Goal: Information Seeking & Learning: Learn about a topic

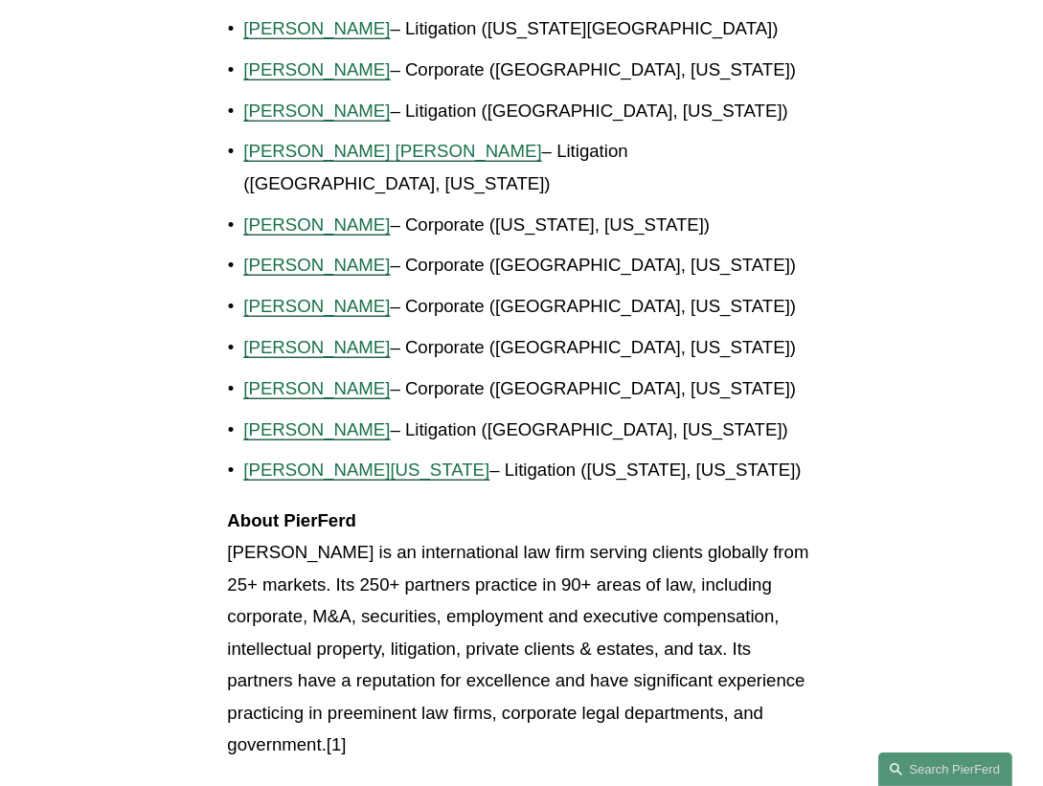
scroll to position [2176, 0]
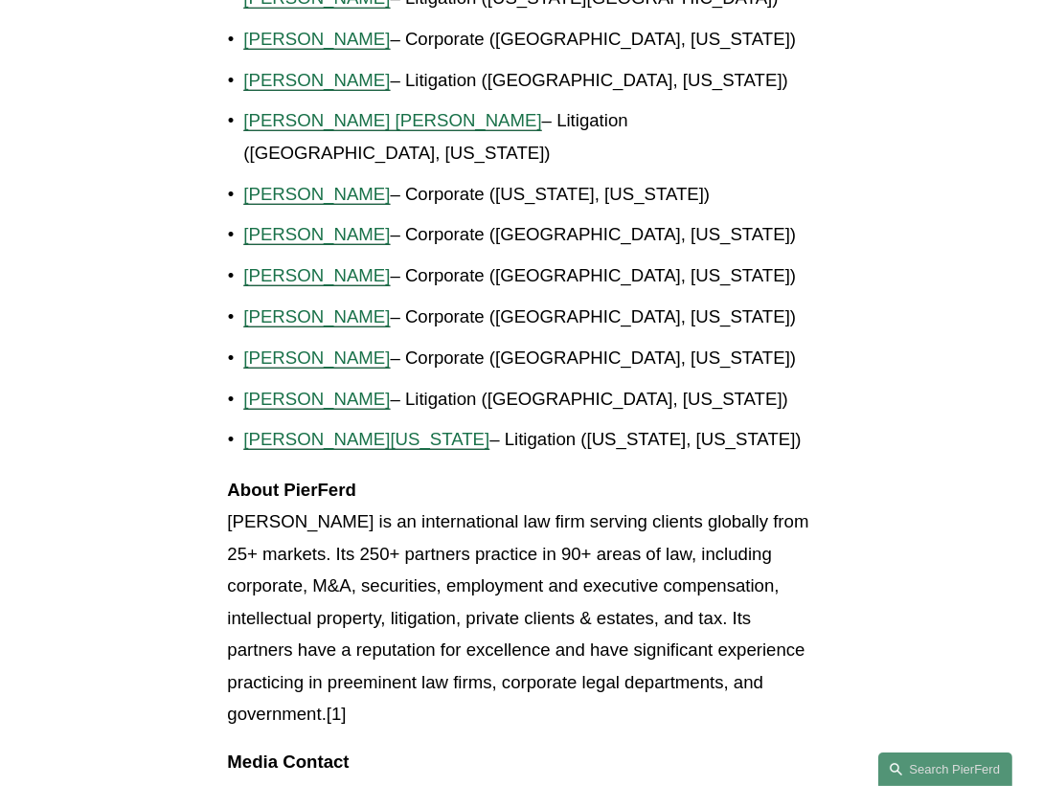
drag, startPoint x: 469, startPoint y: 587, endPoint x: 205, endPoint y: 393, distance: 328.2
click at [546, 597] on p "About PierFerd [PERSON_NAME] LLP is an international law firm serving clients g…" at bounding box center [521, 602] width 588 height 257
click at [449, 601] on p "About PierFerd [PERSON_NAME] LLP is an international law firm serving clients g…" at bounding box center [521, 602] width 588 height 257
drag, startPoint x: 369, startPoint y: 598, endPoint x: 188, endPoint y: 408, distance: 262.2
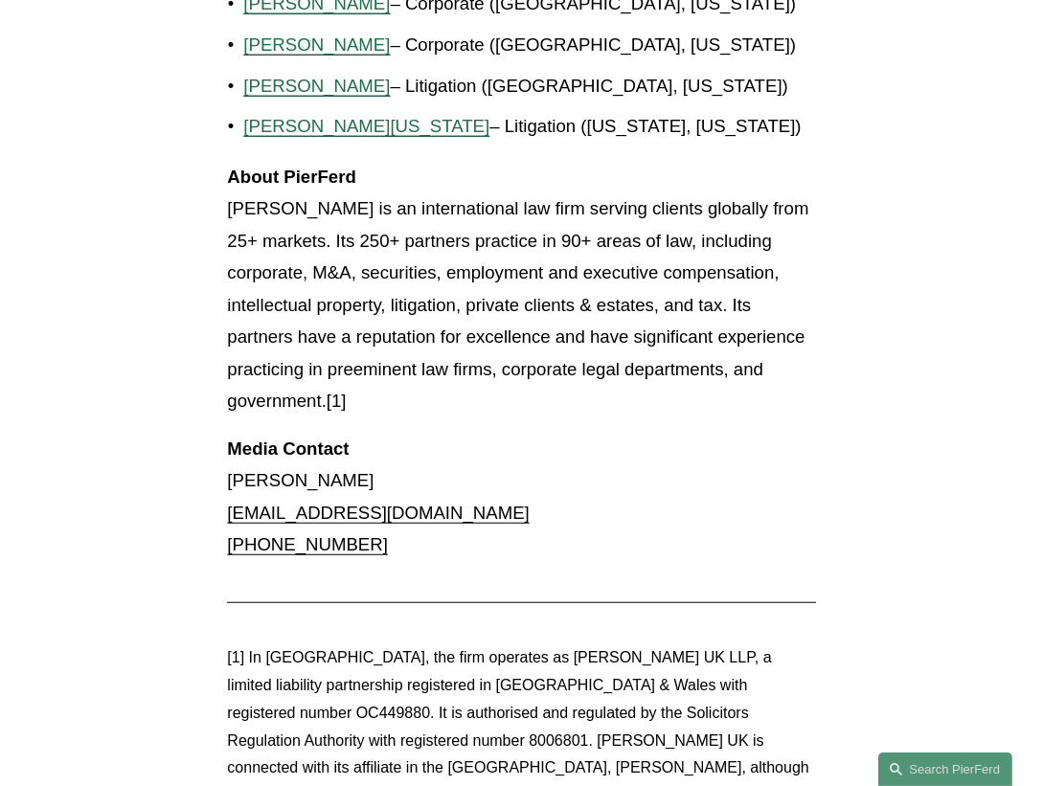
scroll to position [2322, 0]
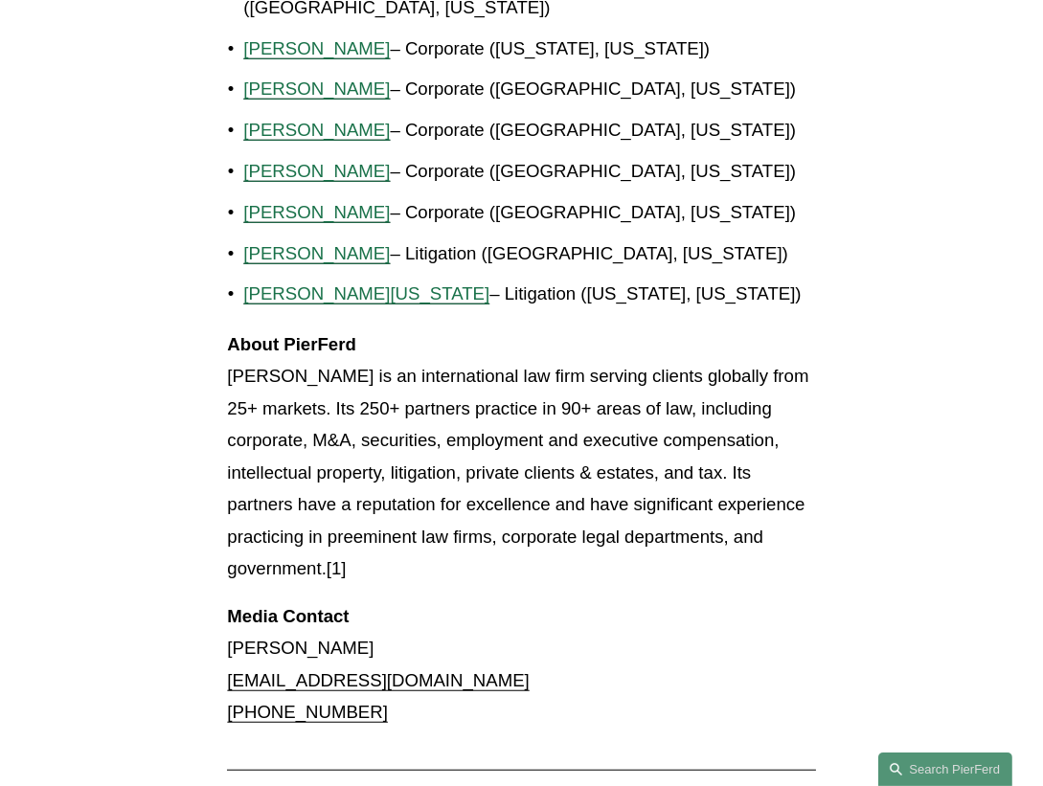
drag, startPoint x: 462, startPoint y: 449, endPoint x: 203, endPoint y: 241, distance: 331.8
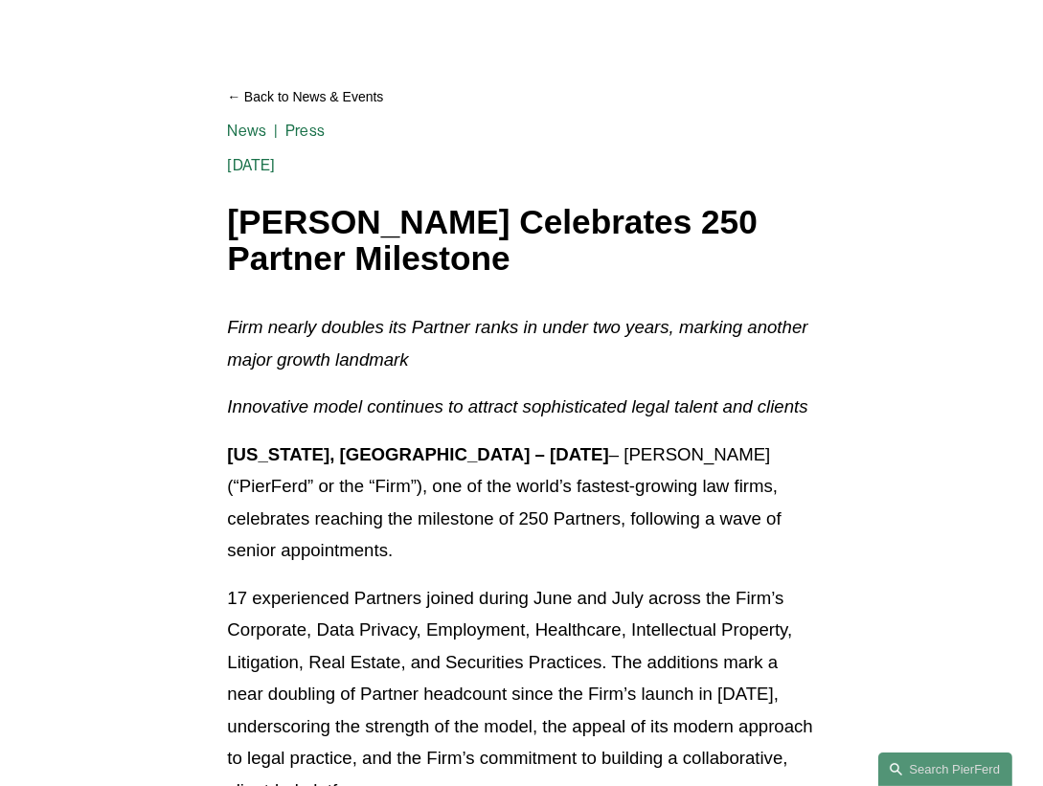
scroll to position [0, 0]
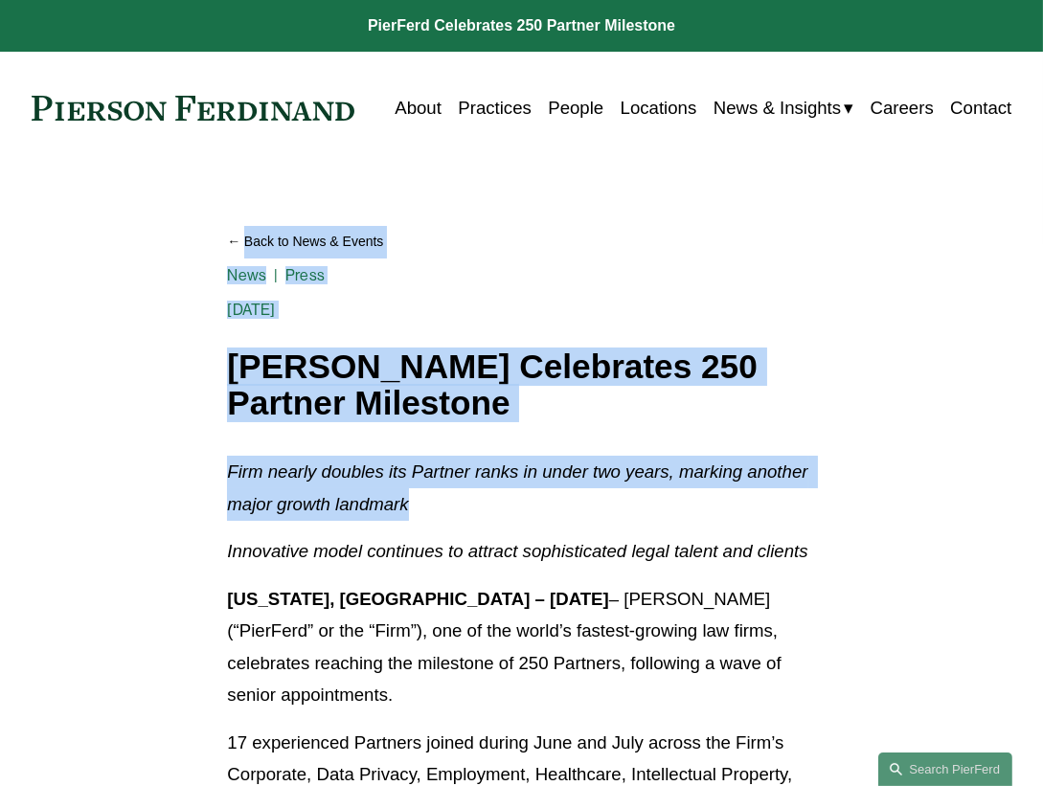
drag, startPoint x: 84, startPoint y: 222, endPoint x: 488, endPoint y: 492, distance: 485.3
click at [498, 511] on p "Firm nearly doubles its Partner ranks in under two years, marking another major…" at bounding box center [521, 488] width 588 height 64
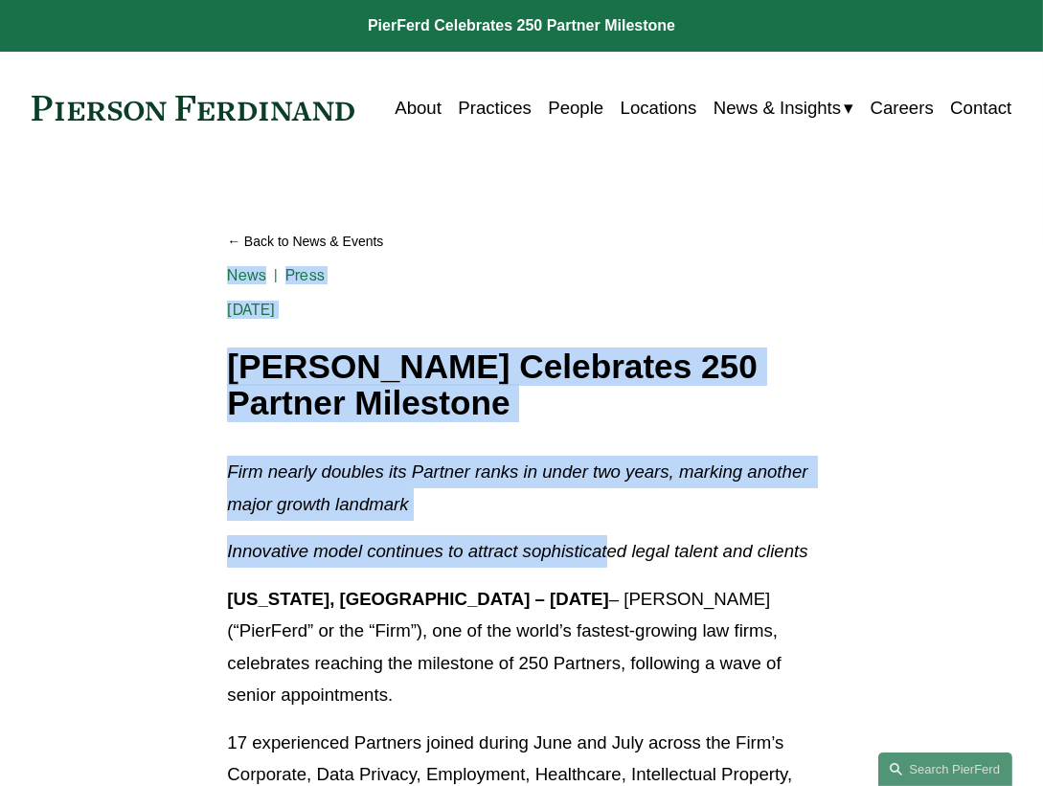
drag, startPoint x: 219, startPoint y: 358, endPoint x: 610, endPoint y: 527, distance: 425.6
click at [475, 536] on p "Innovative model continues to attract sophisticated legal talent and clients" at bounding box center [521, 551] width 588 height 33
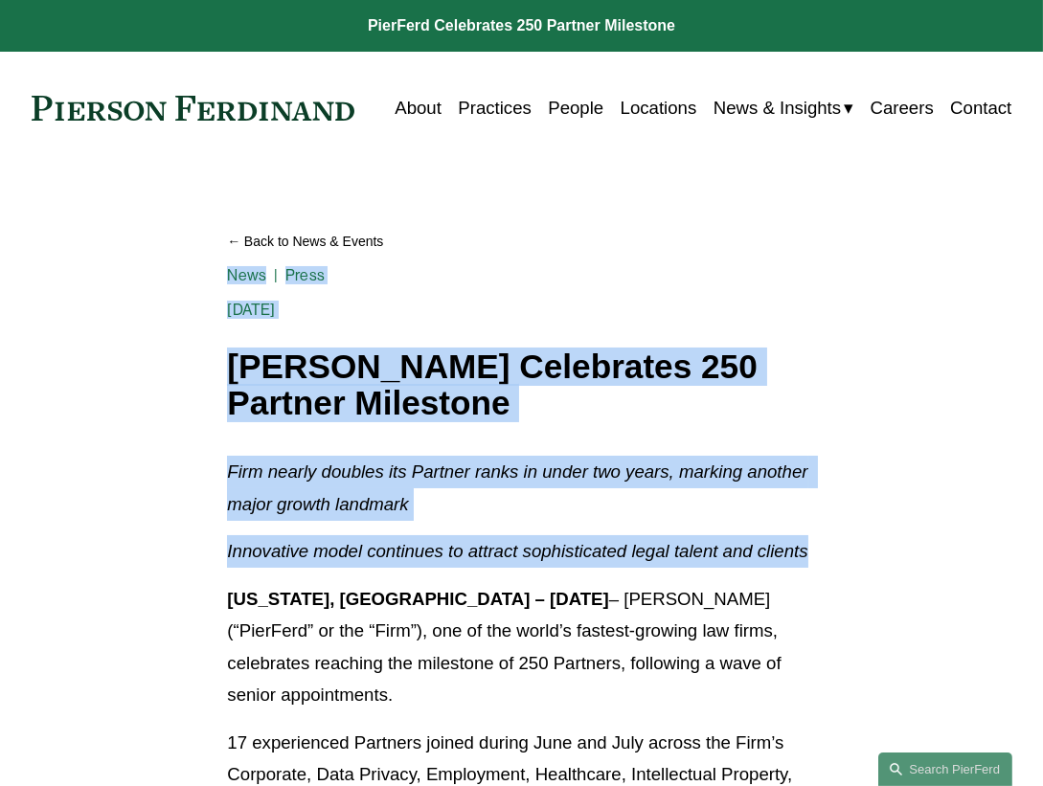
drag, startPoint x: 881, startPoint y: 557, endPoint x: 229, endPoint y: 350, distance: 684.6
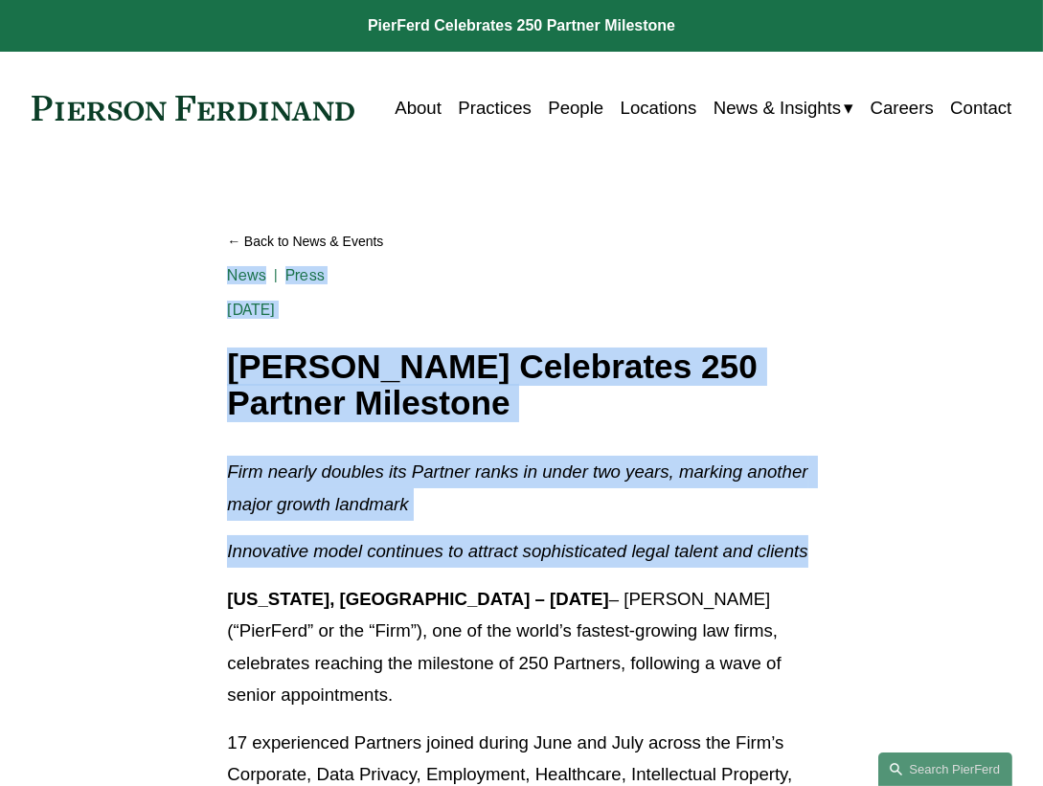
drag, startPoint x: 229, startPoint y: 359, endPoint x: 853, endPoint y: 539, distance: 649.9
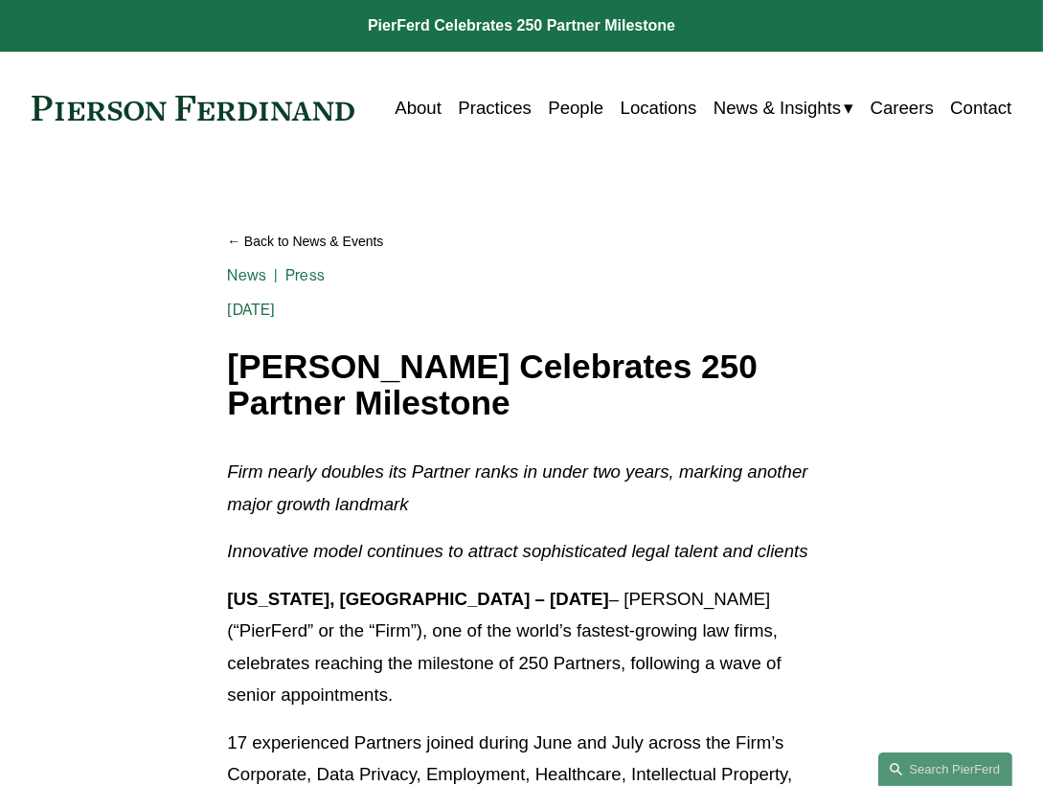
click at [405, 691] on p "[US_STATE], [GEOGRAPHIC_DATA] – [DATE] – [PERSON_NAME] (“PierFerd” or the “Firm…" at bounding box center [521, 647] width 588 height 128
drag, startPoint x: 400, startPoint y: 692, endPoint x: 227, endPoint y: 588, distance: 201.9
click at [227, 588] on p "[US_STATE], [GEOGRAPHIC_DATA] – [DATE] – [PERSON_NAME] (“PierFerd” or the “Firm…" at bounding box center [521, 647] width 588 height 128
click at [441, 708] on p "[US_STATE], [GEOGRAPHIC_DATA] – [DATE] – [PERSON_NAME] (“PierFerd” or the “Firm…" at bounding box center [521, 647] width 588 height 128
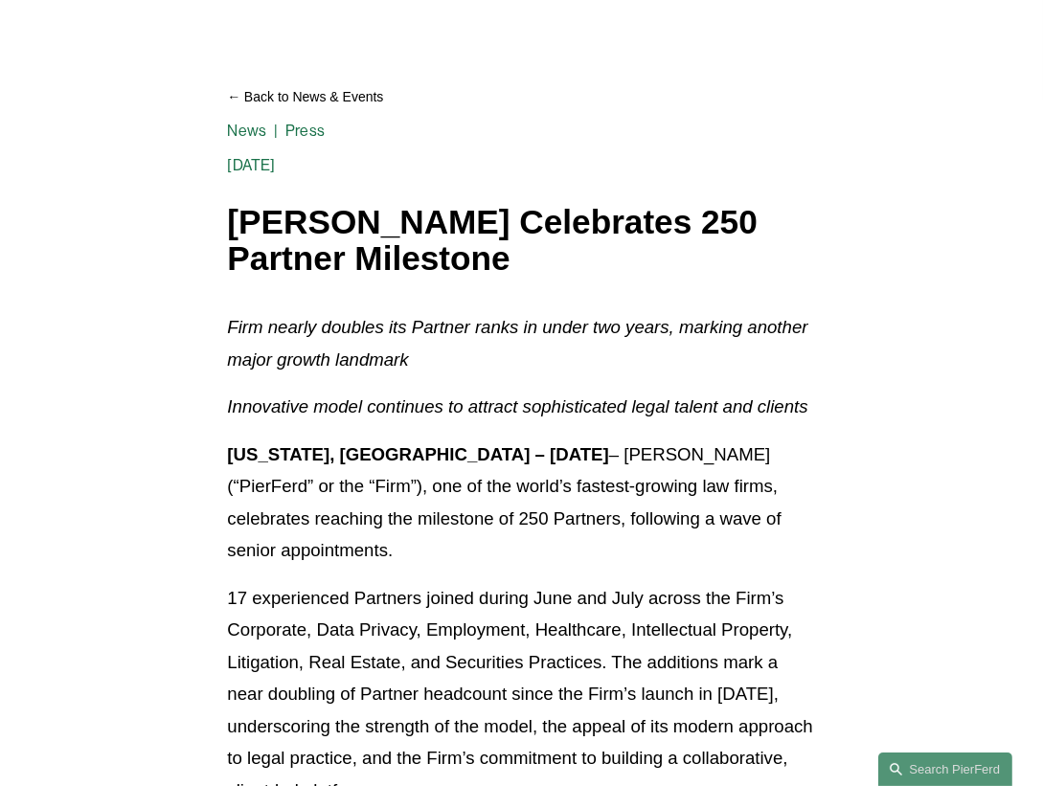
scroll to position [289, 0]
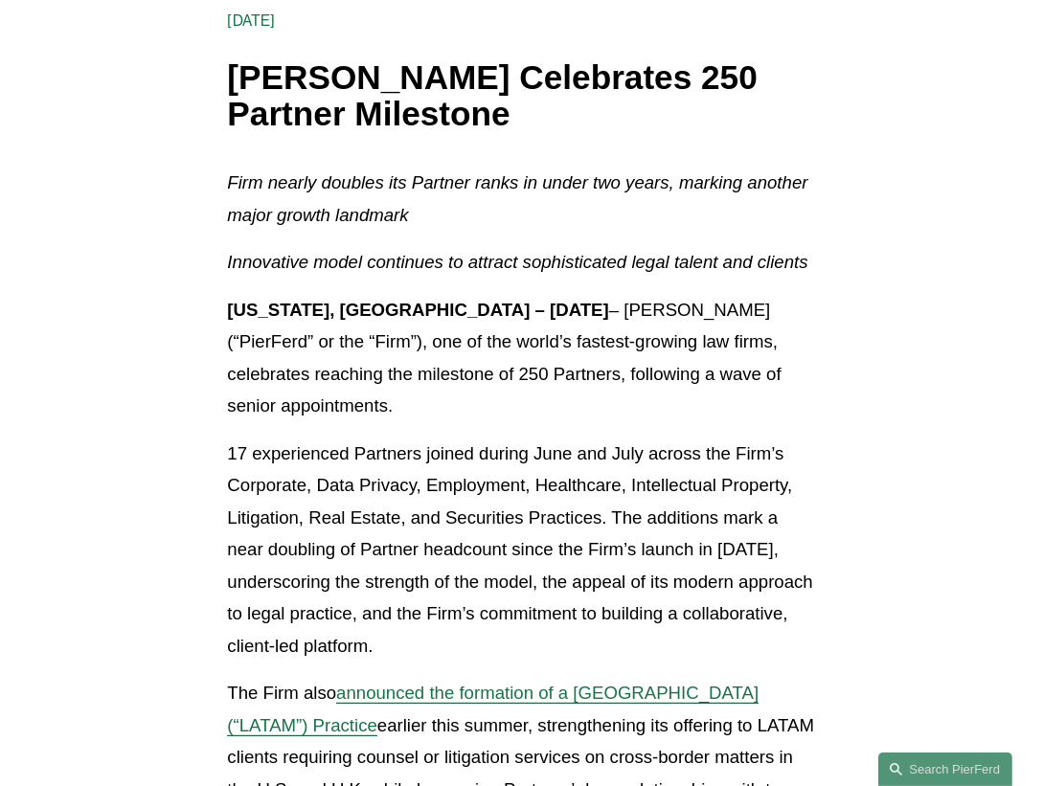
drag, startPoint x: 512, startPoint y: 642, endPoint x: 201, endPoint y: 429, distance: 377.0
drag, startPoint x: 200, startPoint y: 453, endPoint x: 773, endPoint y: 644, distance: 603.6
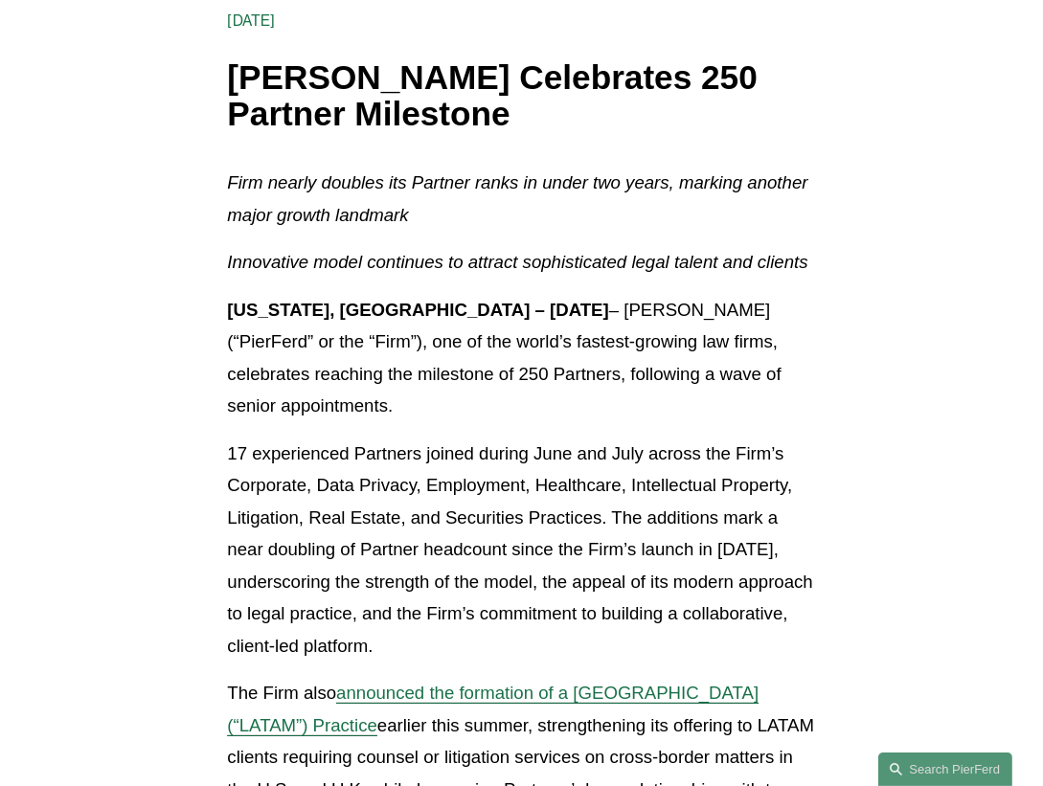
click at [533, 657] on p "17 experienced Partners joined during June and July across the Firm’s Corporate…" at bounding box center [521, 550] width 588 height 225
click at [523, 653] on p "17 experienced Partners joined during June and July across the Firm’s Corporate…" at bounding box center [521, 550] width 588 height 225
drag, startPoint x: 508, startPoint y: 647, endPoint x: 220, endPoint y: 449, distance: 348.6
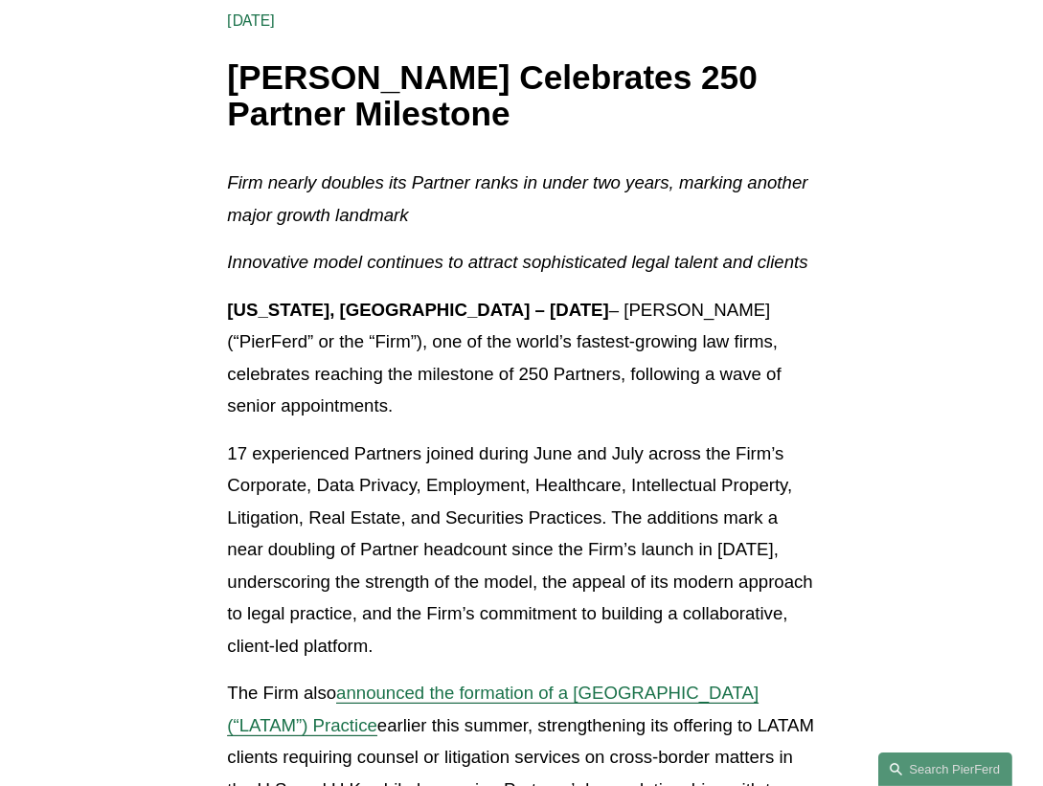
drag, startPoint x: 193, startPoint y: 449, endPoint x: 745, endPoint y: 661, distance: 590.9
click at [524, 651] on p "17 experienced Partners joined during June and July across the Firm’s Corporate…" at bounding box center [521, 550] width 588 height 225
drag, startPoint x: 543, startPoint y: 643, endPoint x: 202, endPoint y: 442, distance: 395.4
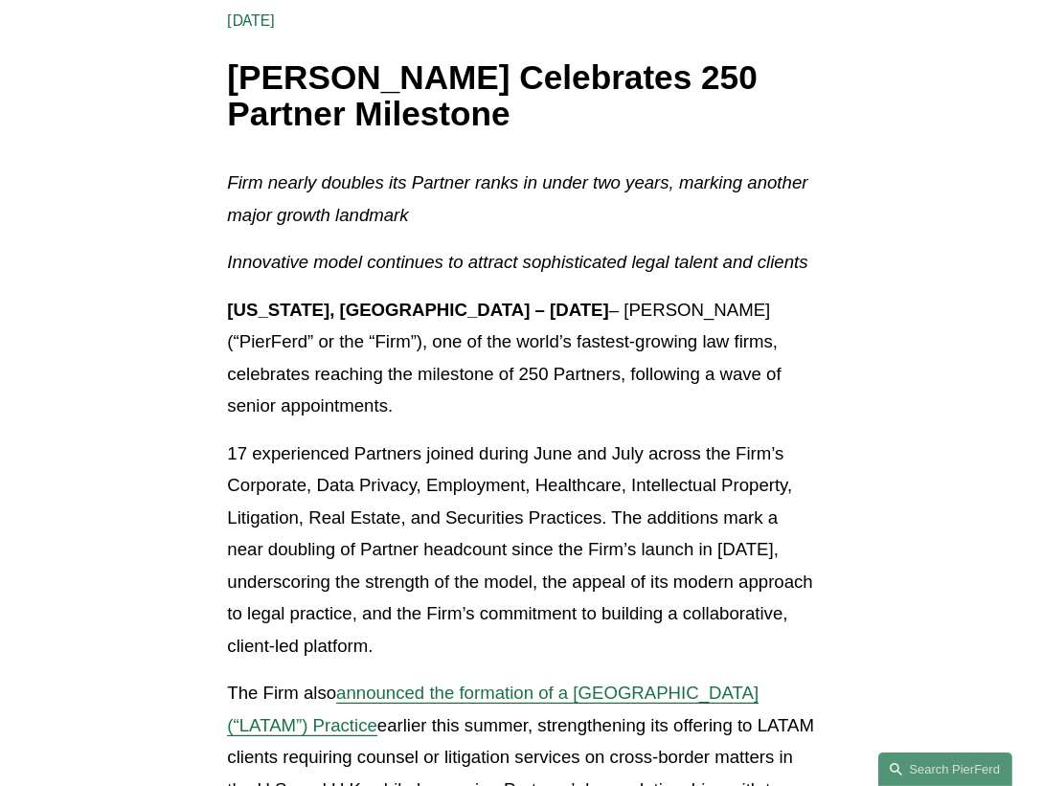
drag, startPoint x: 178, startPoint y: 445, endPoint x: 614, endPoint y: 638, distance: 476.4
click at [561, 645] on p "17 experienced Partners joined during June and July across the Firm’s Corporate…" at bounding box center [521, 550] width 588 height 225
drag, startPoint x: 189, startPoint y: 441, endPoint x: 615, endPoint y: 662, distance: 480.2
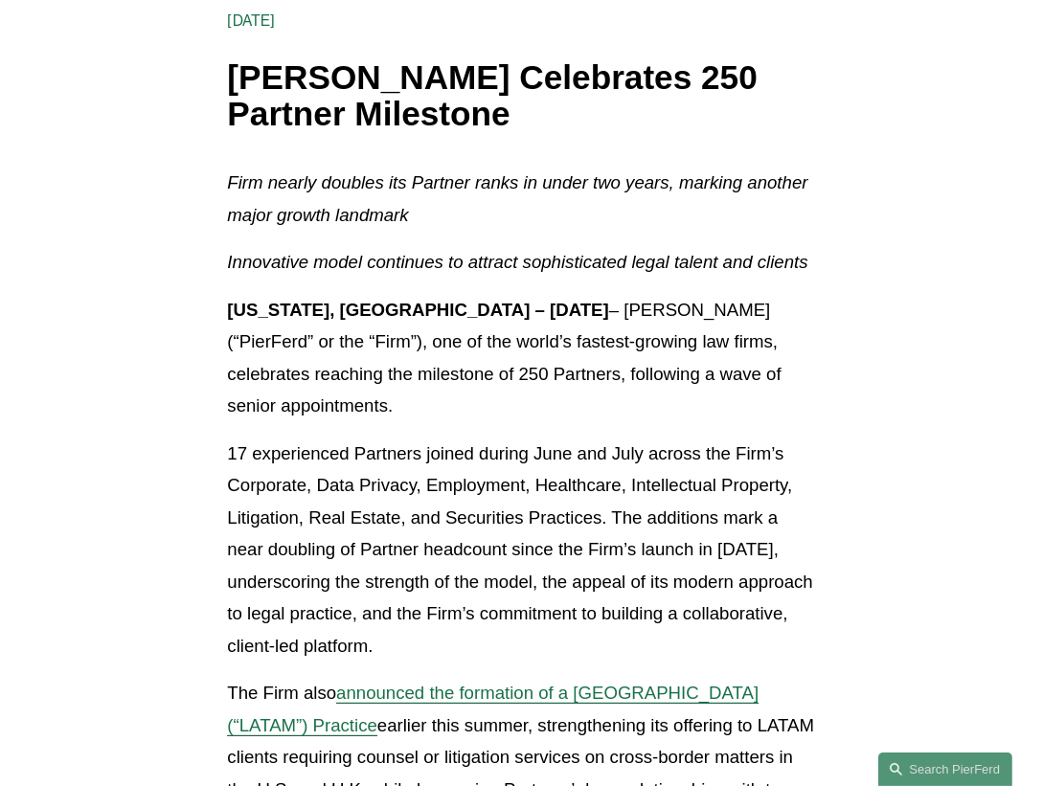
click at [610, 658] on p "17 experienced Partners joined during June and July across the Firm’s Corporate…" at bounding box center [521, 550] width 588 height 225
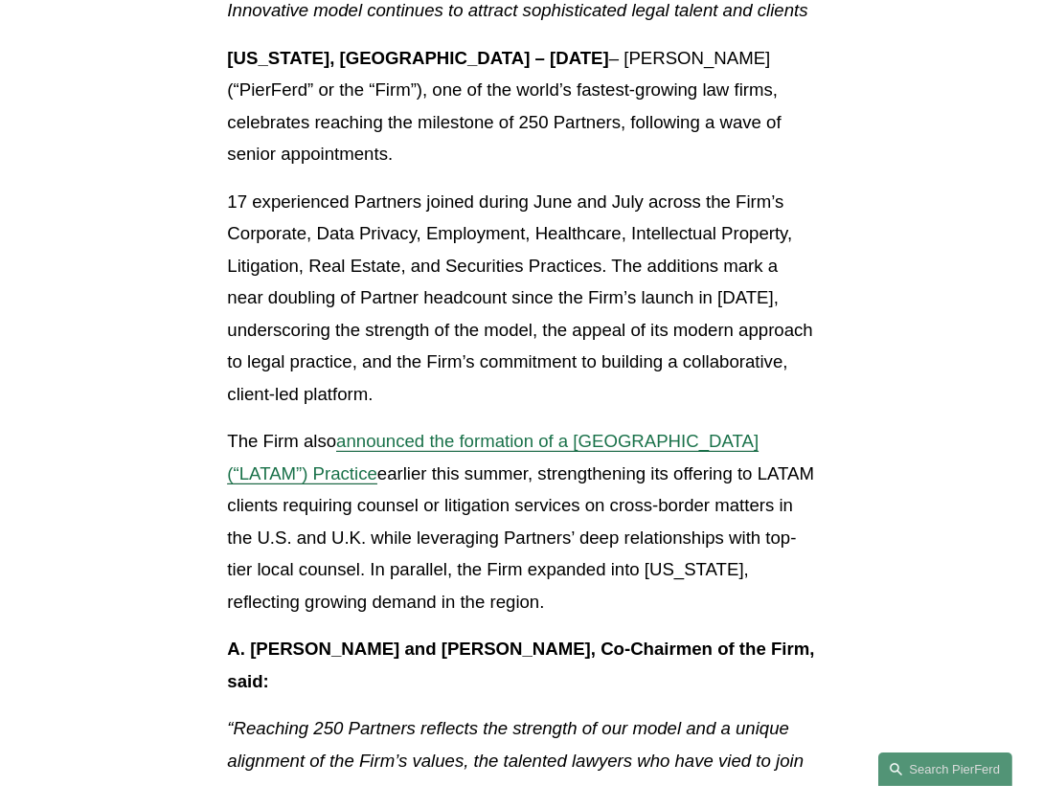
scroll to position [580, 0]
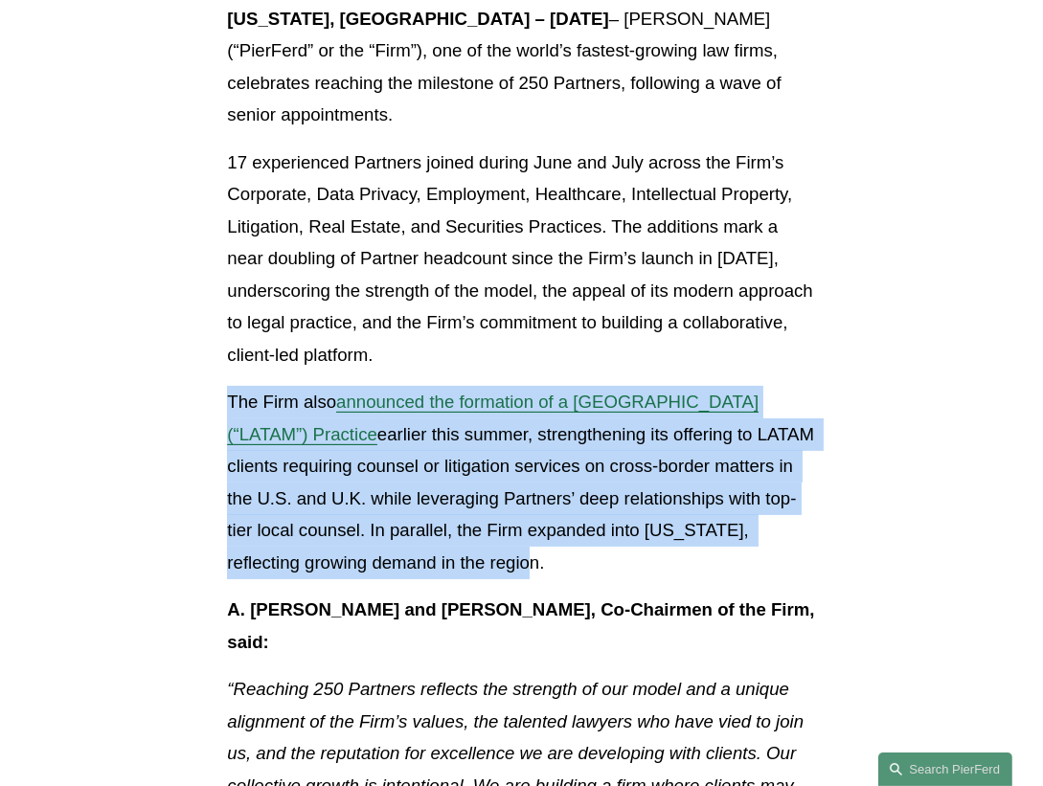
drag, startPoint x: 422, startPoint y: 551, endPoint x: 206, endPoint y: 412, distance: 257.2
drag, startPoint x: 164, startPoint y: 400, endPoint x: 488, endPoint y: 565, distance: 364.1
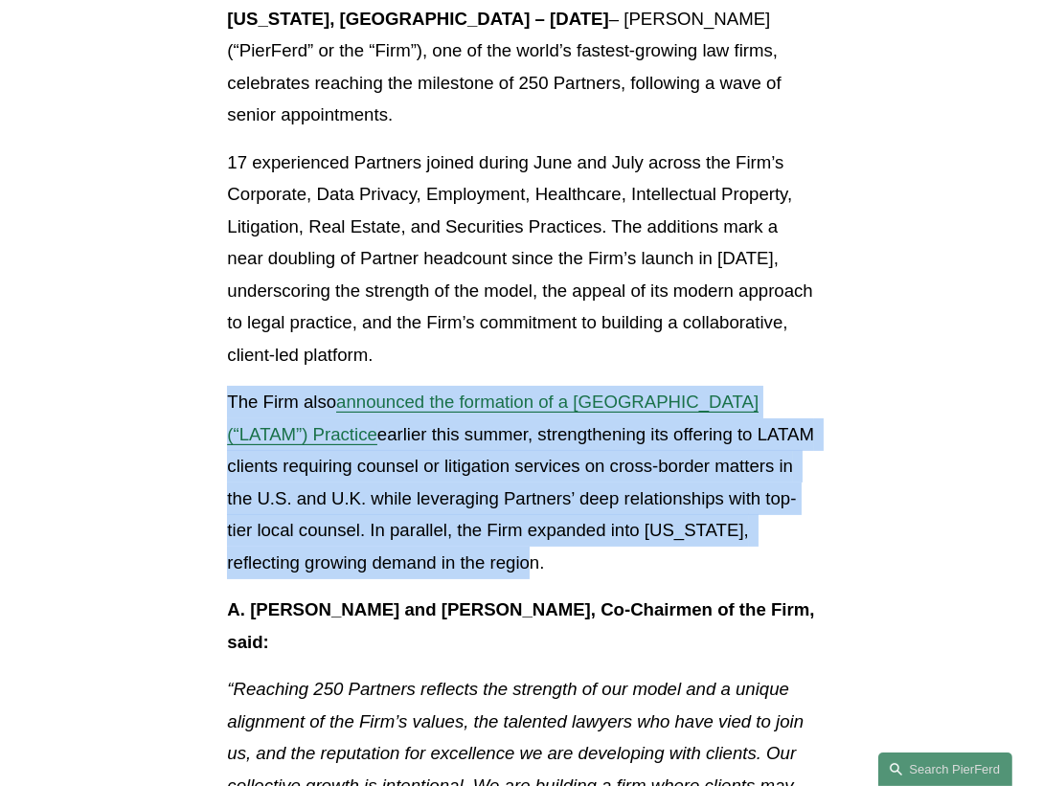
click at [488, 567] on p "The Firm also announced the formation of a Latin America (“LATAM”) Practice ear…" at bounding box center [521, 482] width 588 height 193
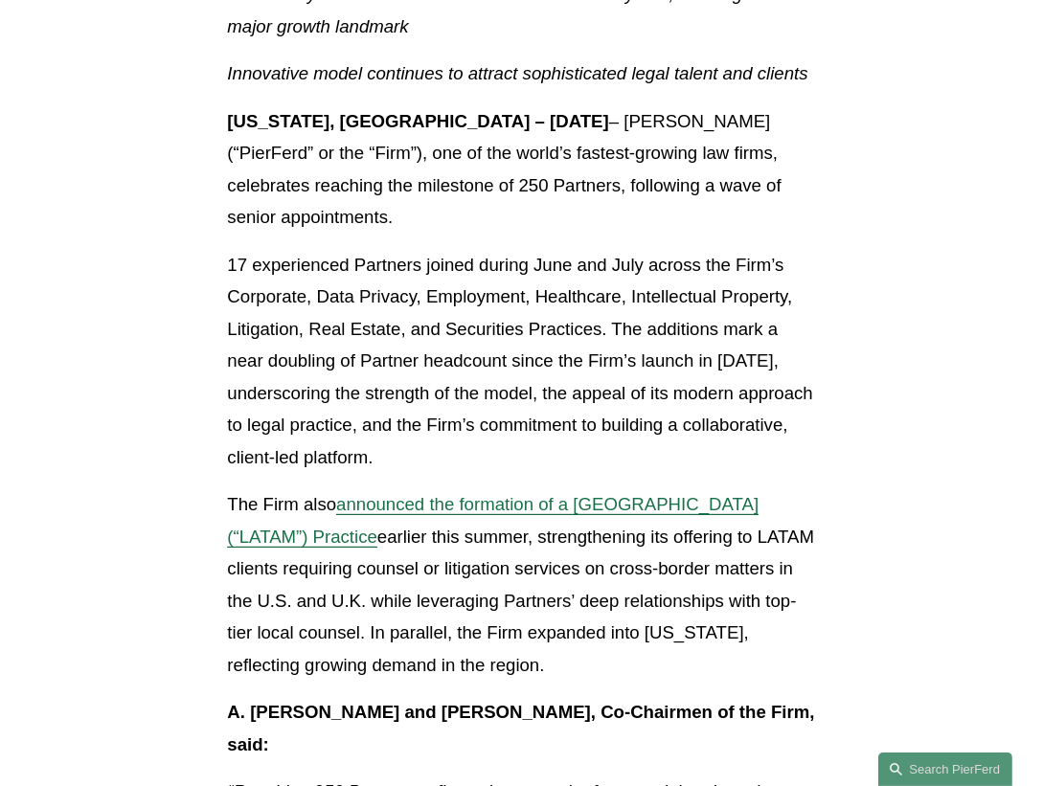
scroll to position [435, 0]
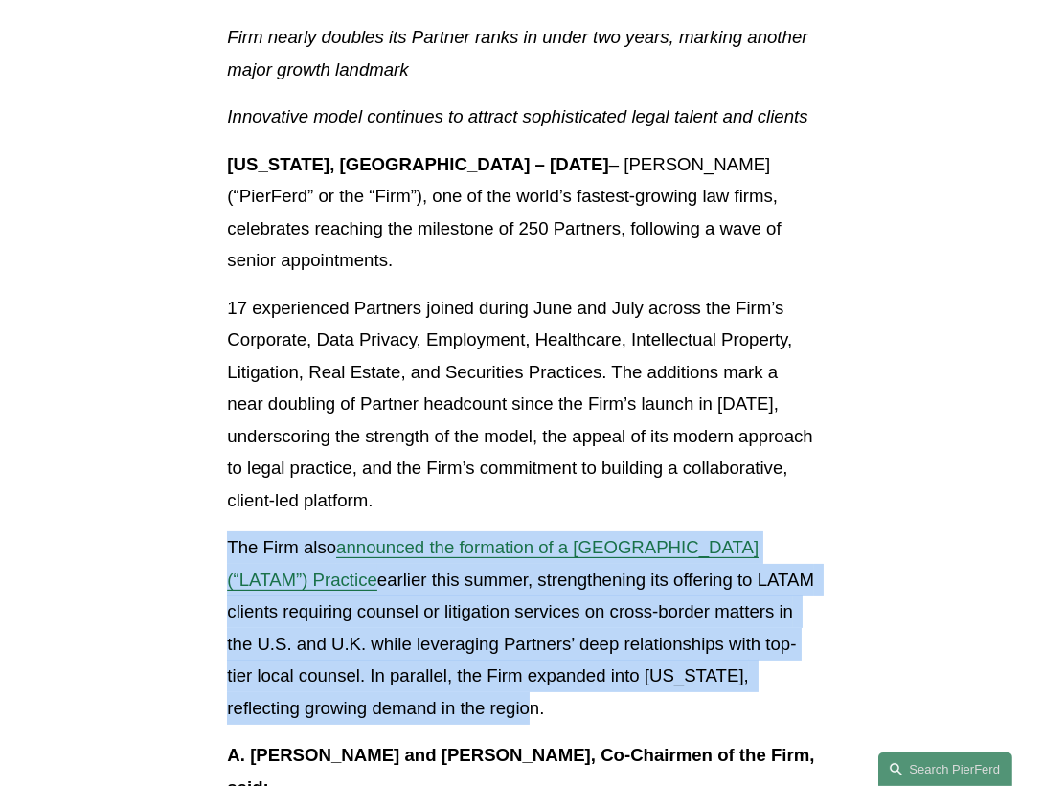
drag, startPoint x: 430, startPoint y: 715, endPoint x: 211, endPoint y: 531, distance: 286.8
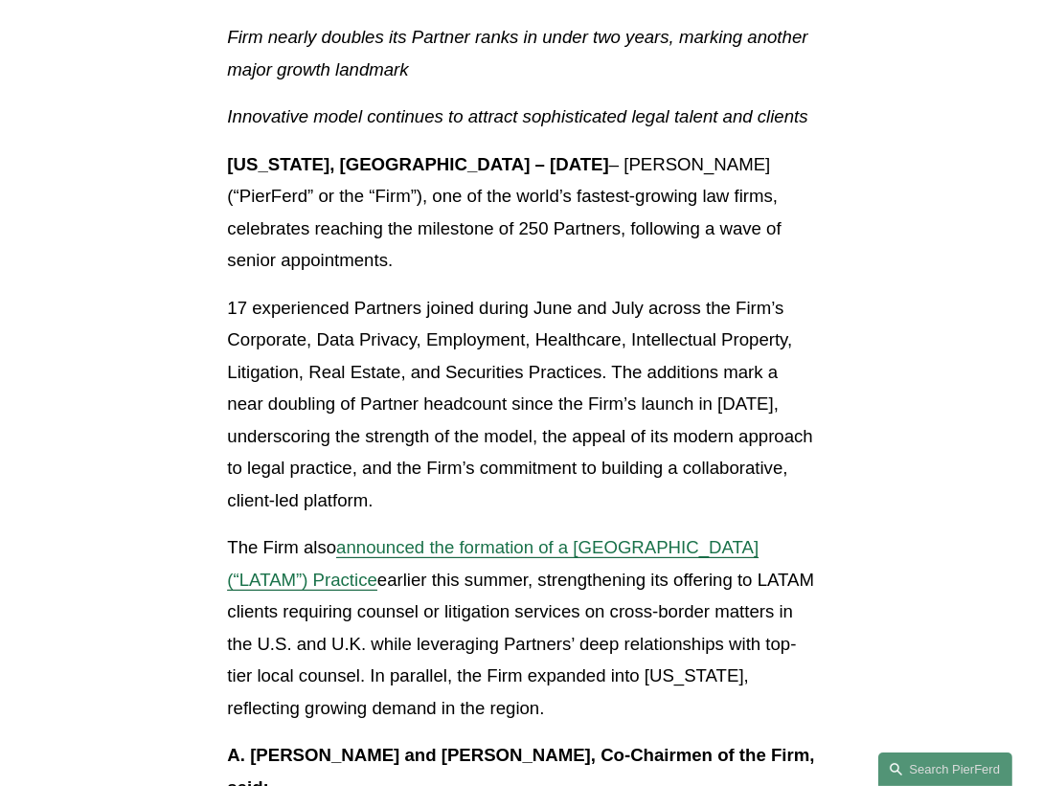
drag, startPoint x: 147, startPoint y: 297, endPoint x: 620, endPoint y: 507, distance: 517.6
click at [620, 507] on p "17 experienced Partners joined during June and July across the Firm’s Corporate…" at bounding box center [521, 404] width 588 height 225
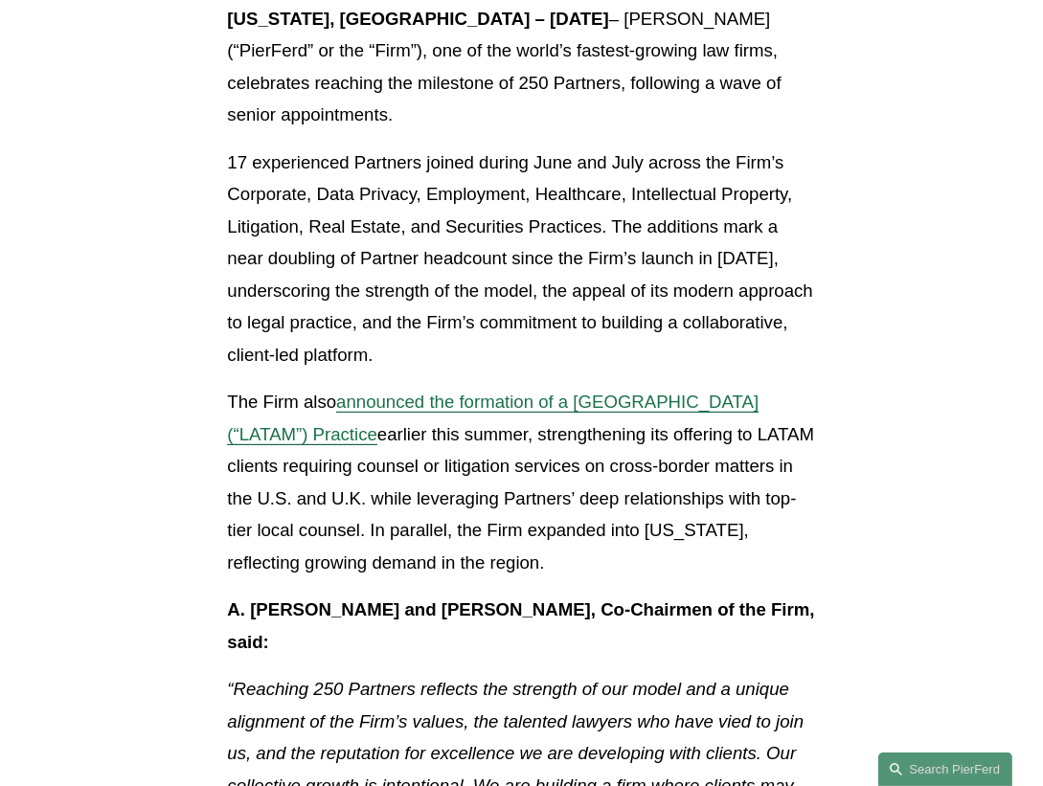
click at [444, 556] on p "The Firm also announced the formation of a Latin America (“LATAM”) Practice ear…" at bounding box center [521, 482] width 588 height 193
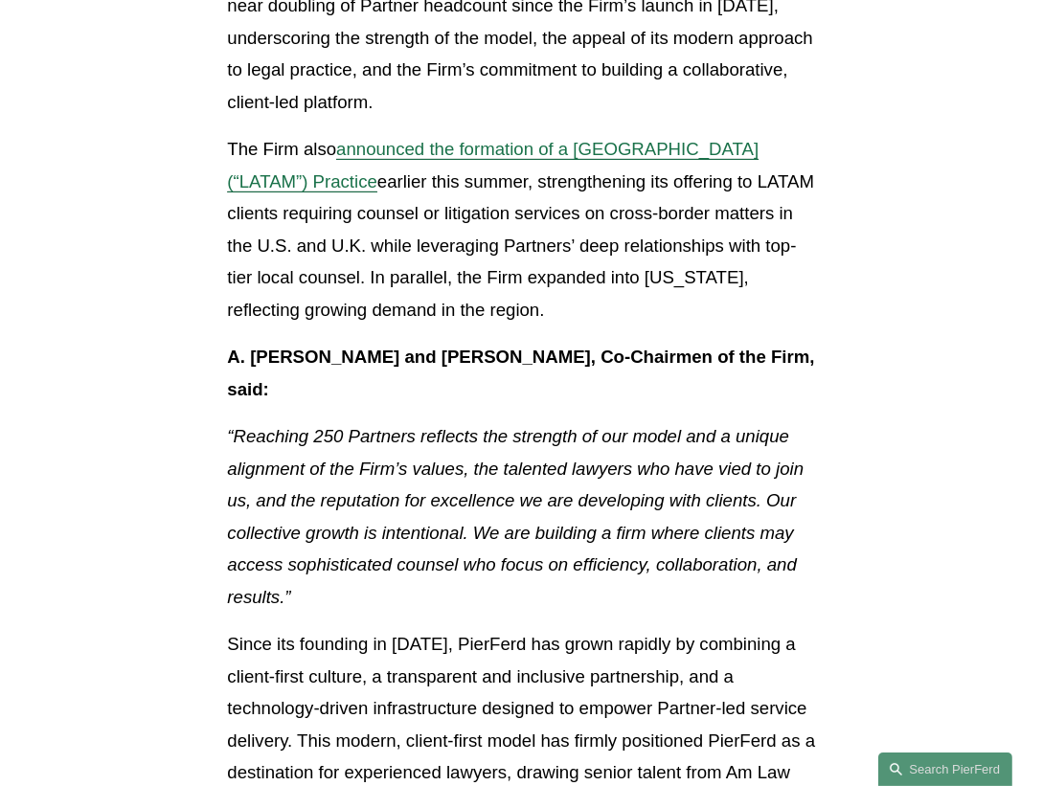
scroll to position [871, 0]
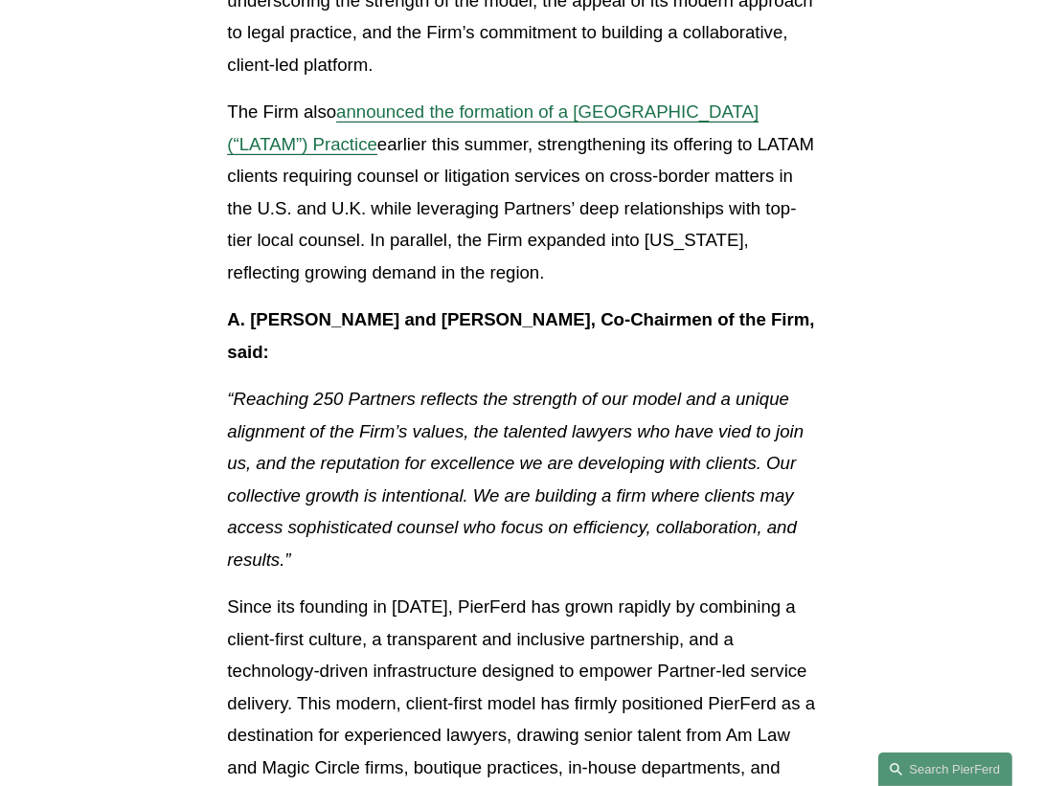
click at [346, 540] on p "“Reaching 250 Partners reflects the strength of our model and a unique alignmen…" at bounding box center [521, 479] width 588 height 193
click at [300, 555] on p "“Reaching 250 Partners reflects the strength of our model and a unique alignmen…" at bounding box center [521, 479] width 588 height 193
click at [343, 488] on em "“Reaching 250 Partners reflects the strength of our model and a unique alignmen…" at bounding box center [517, 479] width 581 height 181
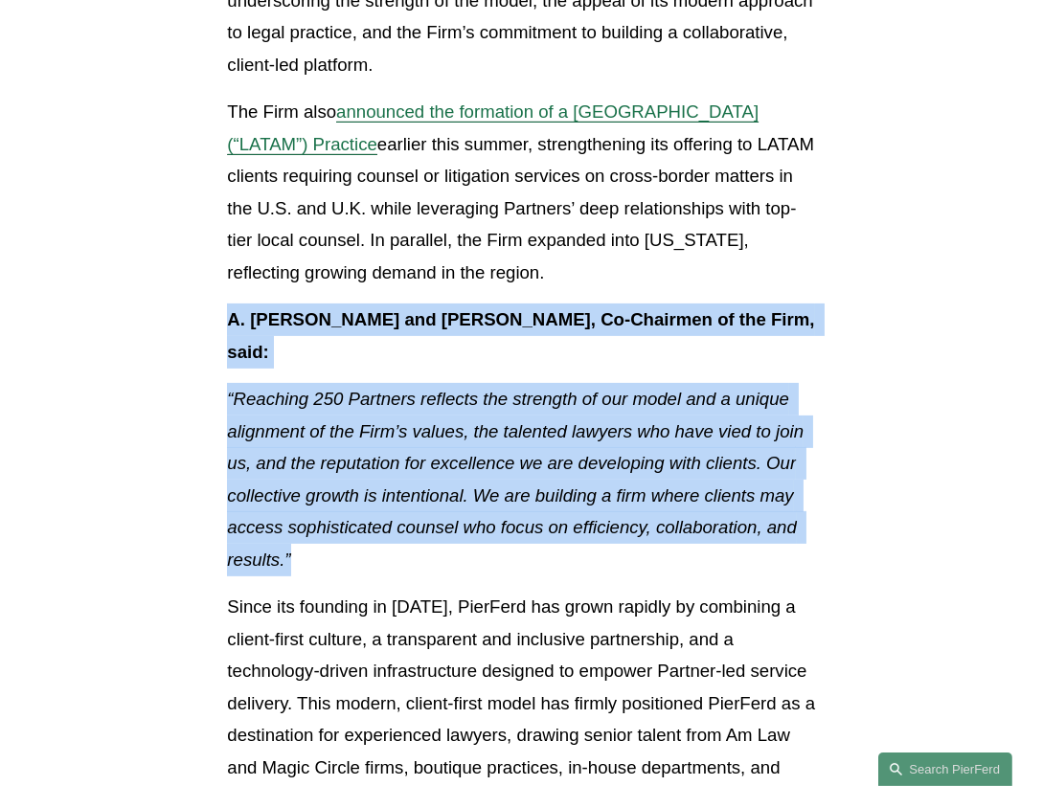
drag, startPoint x: 308, startPoint y: 562, endPoint x: 200, endPoint y: 312, distance: 272.4
click at [374, 556] on p "“Reaching 250 Partners reflects the strength of our model and a unique alignmen…" at bounding box center [521, 479] width 588 height 193
drag, startPoint x: 329, startPoint y: 562, endPoint x: 202, endPoint y: 317, distance: 275.9
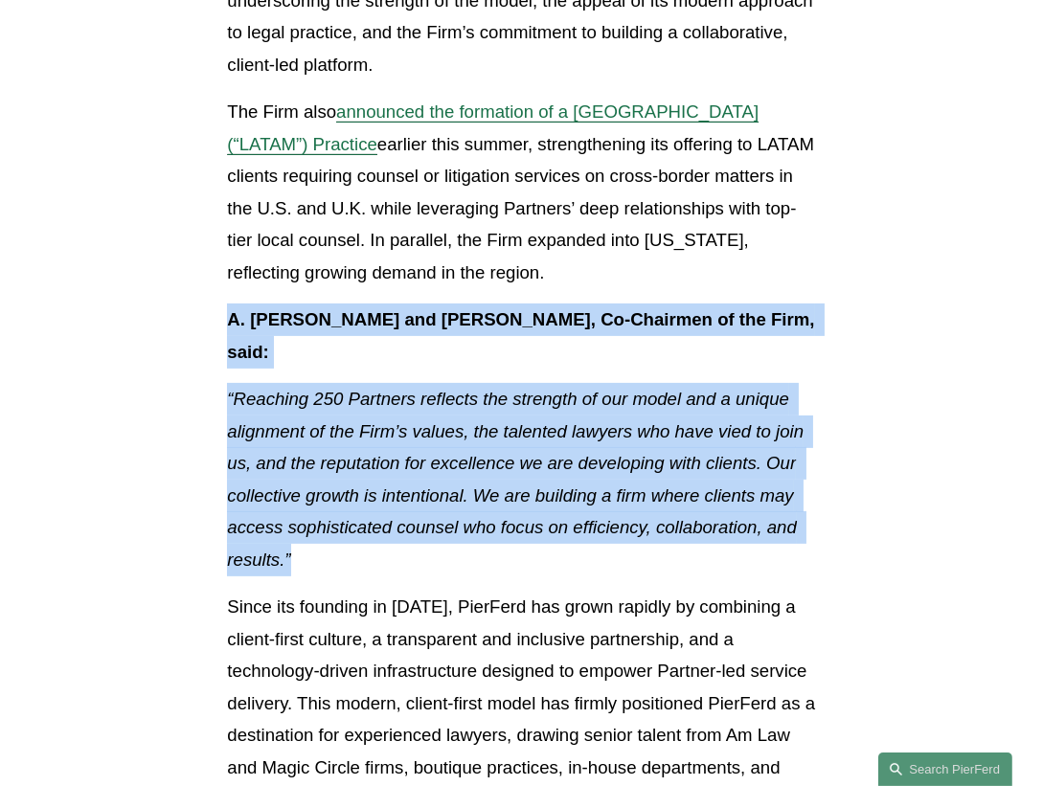
click at [713, 465] on em "“Reaching 250 Partners reflects the strength of our model and a unique alignmen…" at bounding box center [517, 479] width 581 height 181
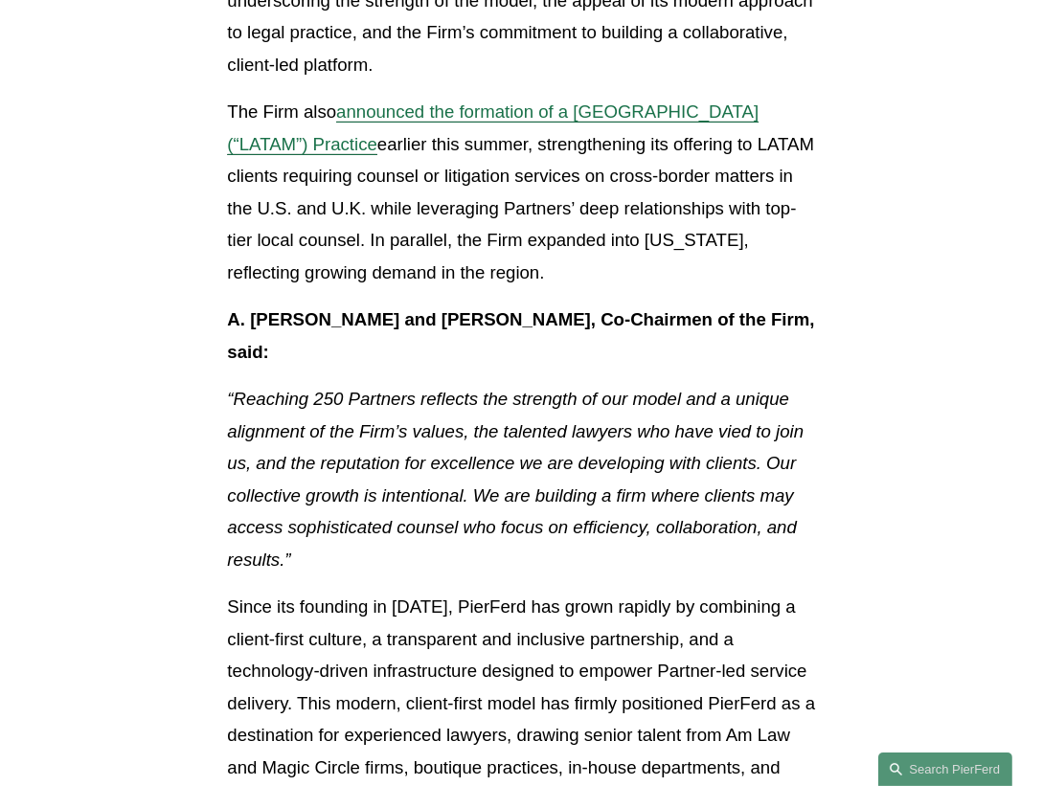
click at [309, 552] on p "“Reaching 250 Partners reflects the strength of our model and a unique alignmen…" at bounding box center [521, 479] width 588 height 193
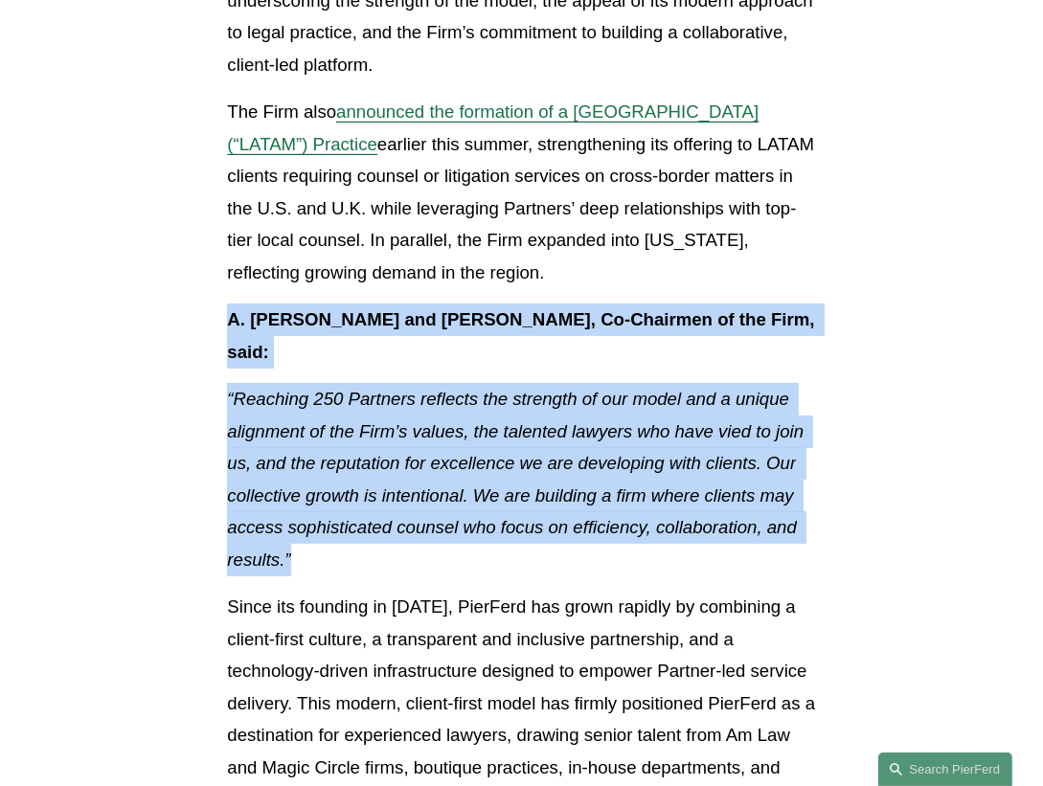
drag, startPoint x: 364, startPoint y: 571, endPoint x: 212, endPoint y: 318, distance: 295.2
click at [478, 536] on em "“Reaching 250 Partners reflects the strength of our model and a unique alignmen…" at bounding box center [517, 479] width 581 height 181
click at [364, 565] on p "“Reaching 250 Partners reflects the strength of our model and a unique alignmen…" at bounding box center [521, 479] width 588 height 193
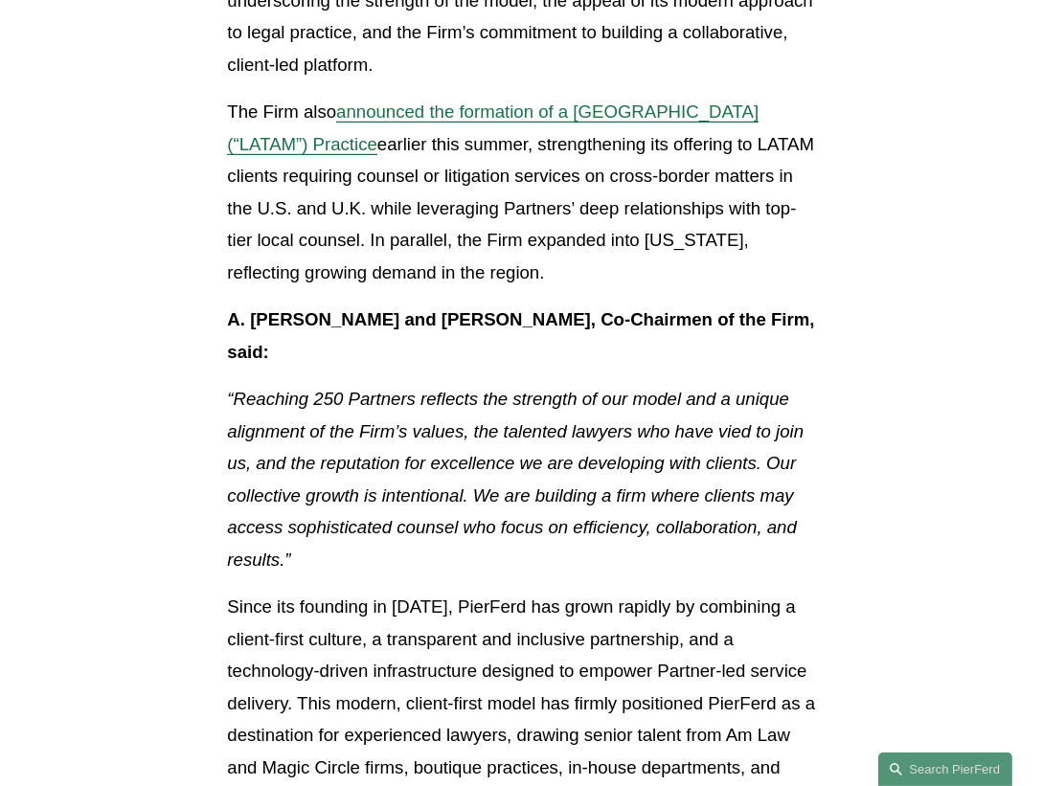
click at [368, 576] on p "“Reaching 250 Partners reflects the strength of our model and a unique alignmen…" at bounding box center [521, 479] width 588 height 193
click at [492, 574] on p "“Reaching 250 Partners reflects the strength of our model and a unique alignmen…" at bounding box center [521, 479] width 588 height 193
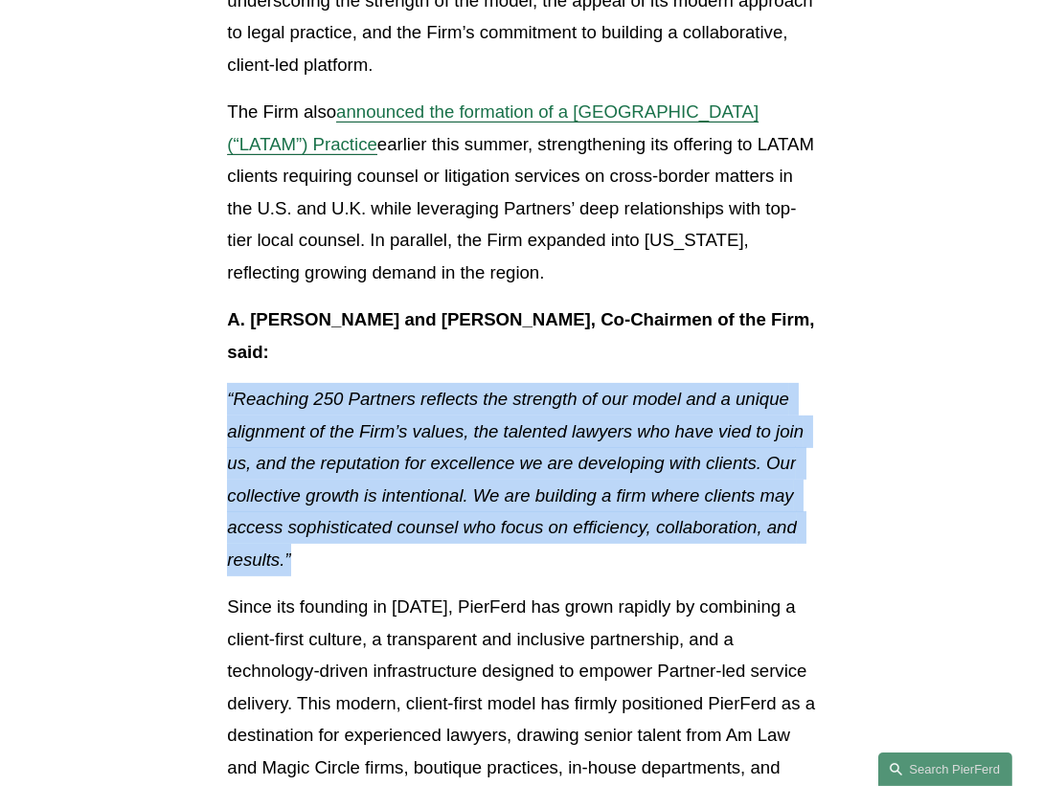
drag, startPoint x: 348, startPoint y: 555, endPoint x: 187, endPoint y: 374, distance: 241.5
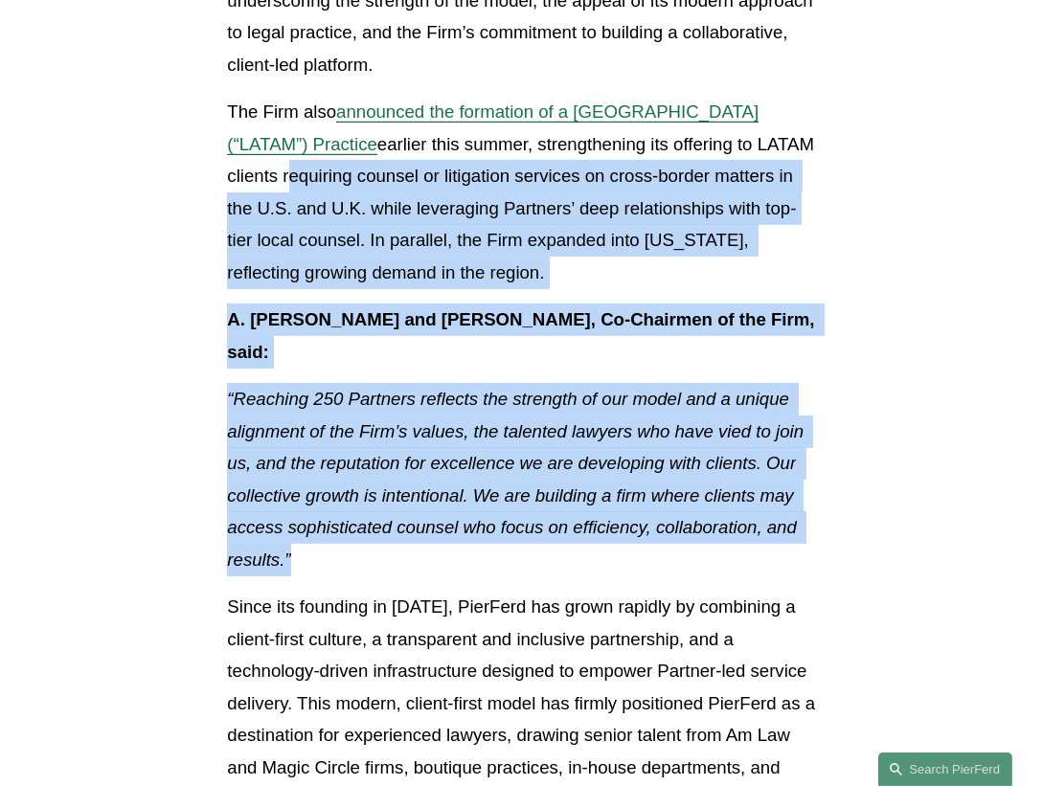
drag, startPoint x: 337, startPoint y: 565, endPoint x: 187, endPoint y: 170, distance: 422.3
click at [602, 449] on p "“Reaching 250 Partners reflects the strength of our model and a unique alignmen…" at bounding box center [521, 479] width 588 height 193
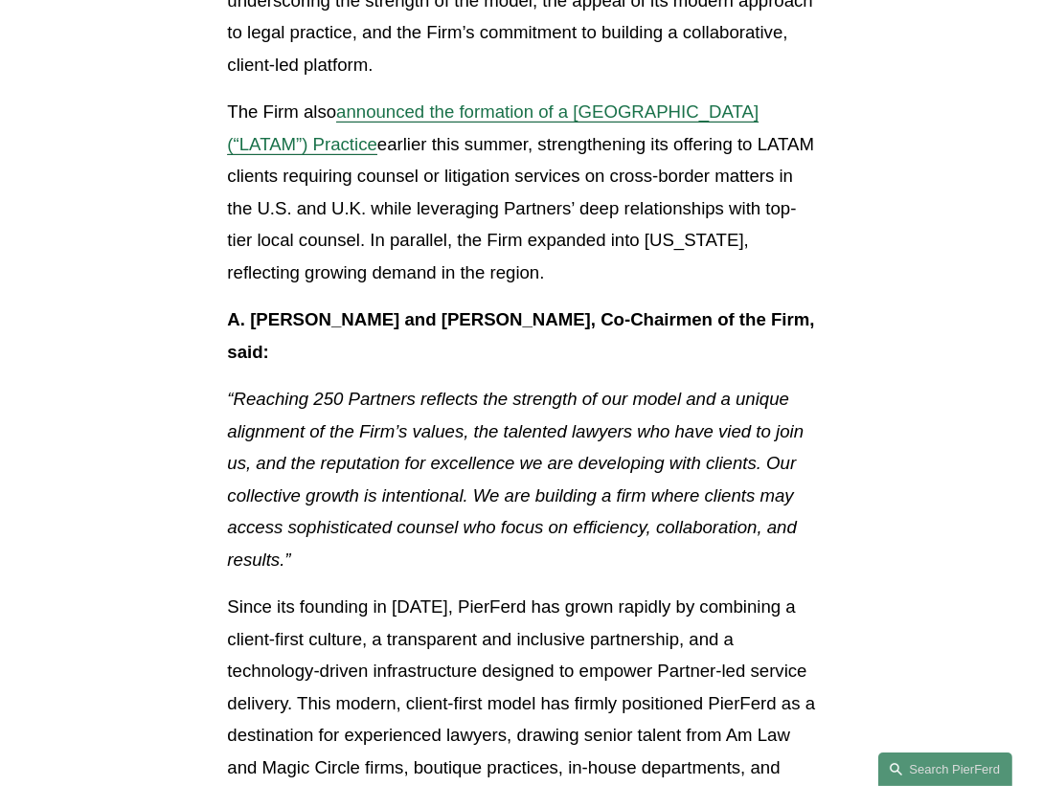
click at [317, 624] on p "Since its founding in [DATE], PierFerd has grown rapidly by combining a client-…" at bounding box center [521, 719] width 588 height 257
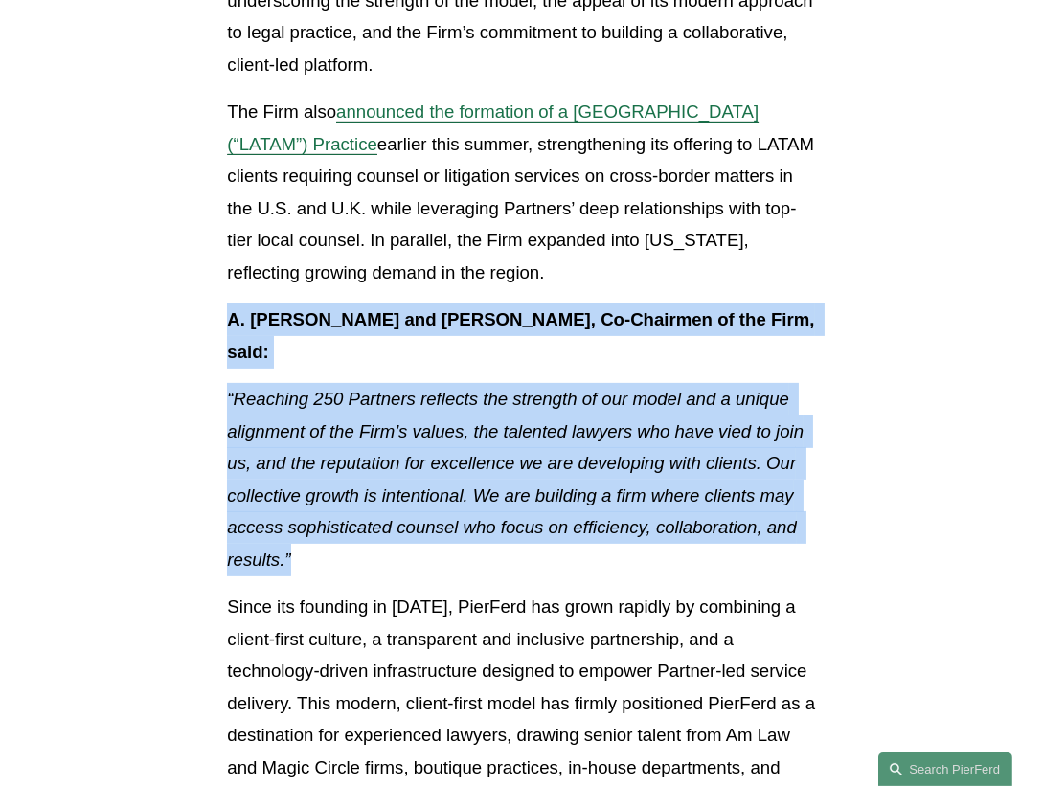
drag, startPoint x: 326, startPoint y: 555, endPoint x: 172, endPoint y: 316, distance: 283.5
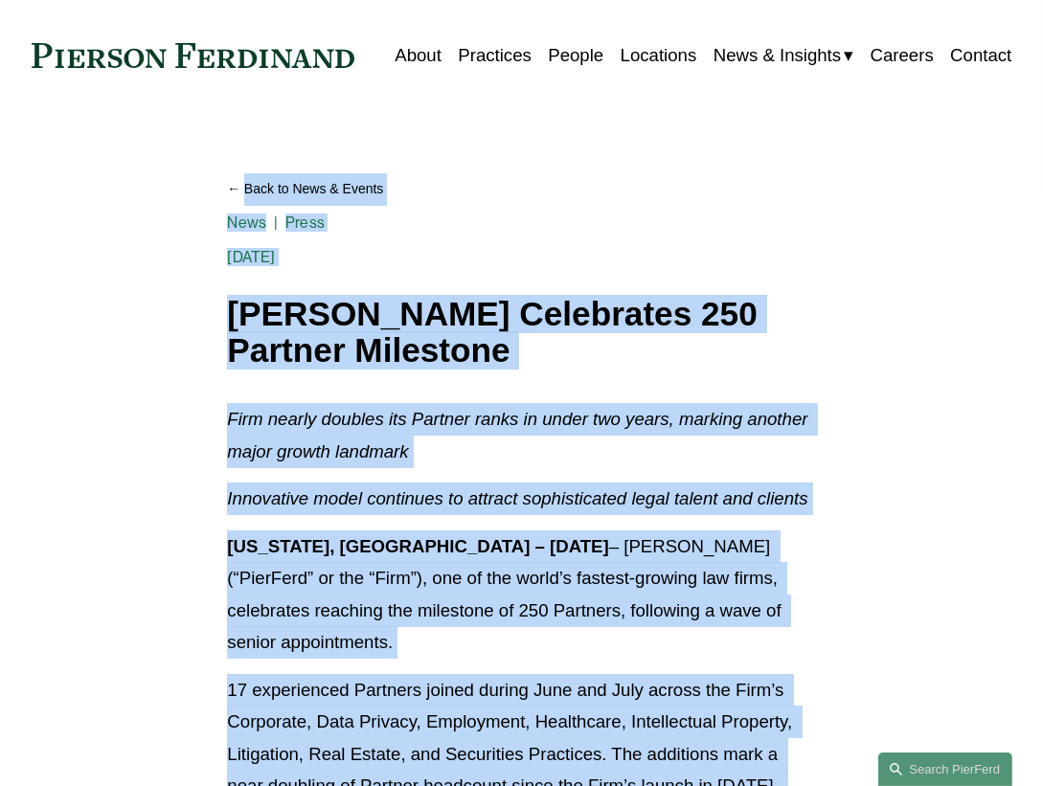
scroll to position [0, 0]
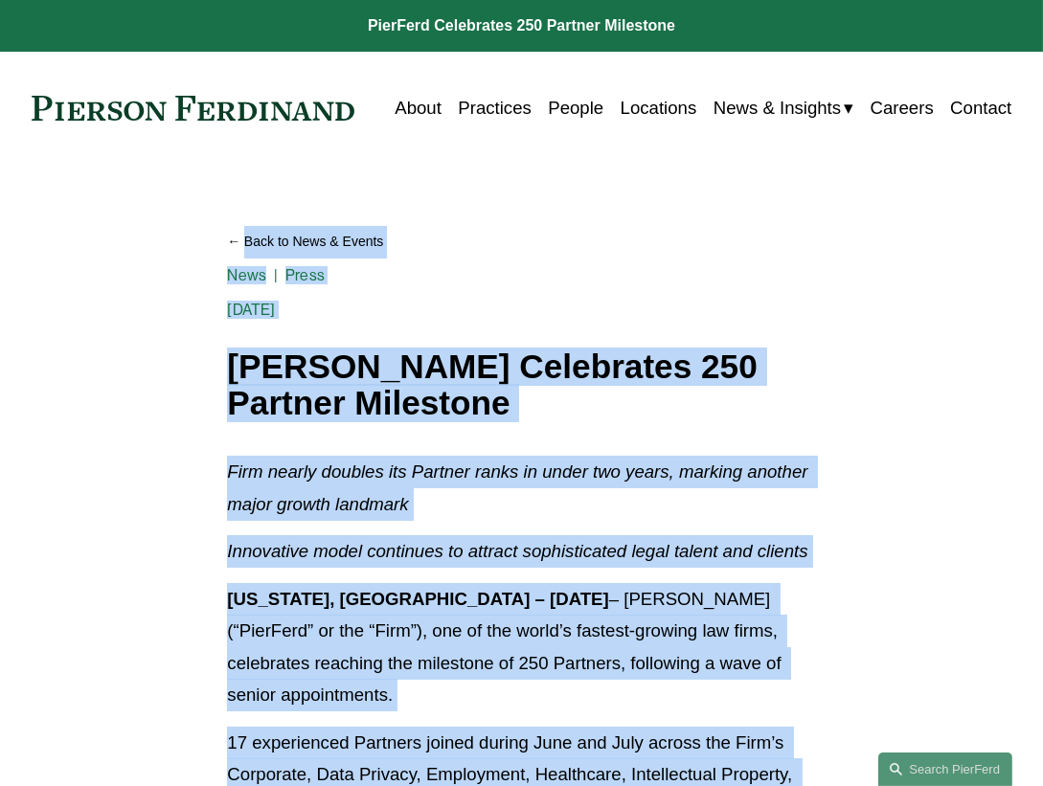
drag, startPoint x: 468, startPoint y: 723, endPoint x: 185, endPoint y: 186, distance: 607.5
